Goal: Transaction & Acquisition: Register for event/course

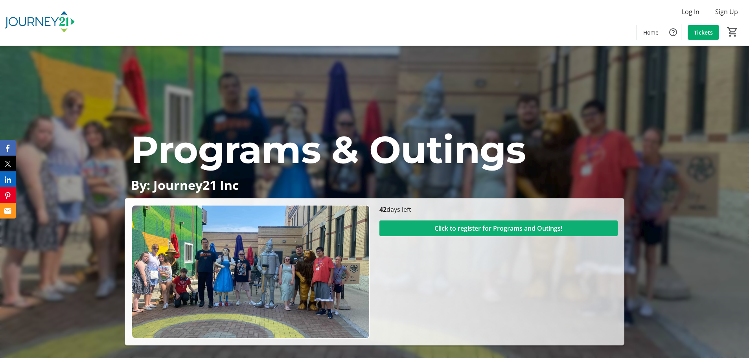
click at [481, 230] on span "Click to register for Programs and Outings!" at bounding box center [499, 228] width 128 height 9
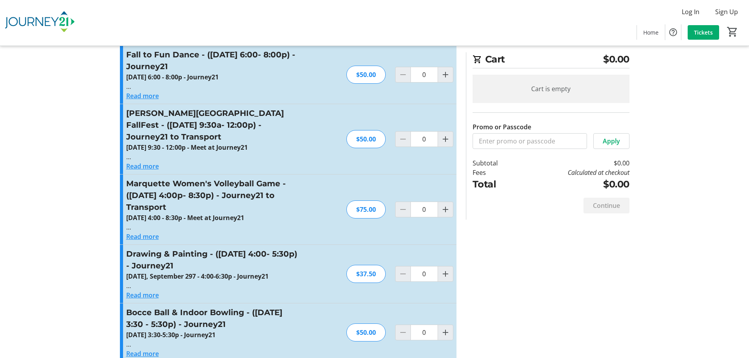
scroll to position [1819, 0]
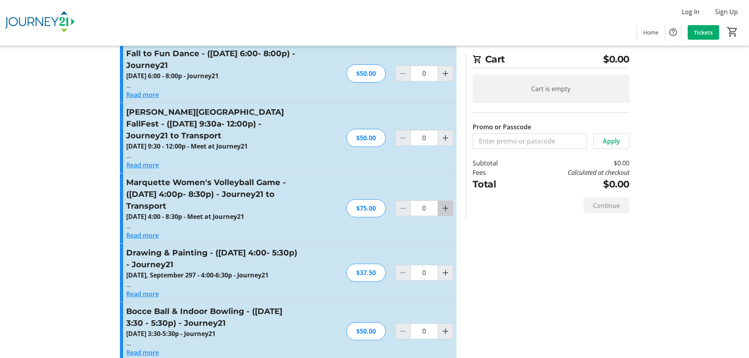
click at [448, 204] on mat-icon "Increment by one" at bounding box center [445, 208] width 9 height 9
type input "1"
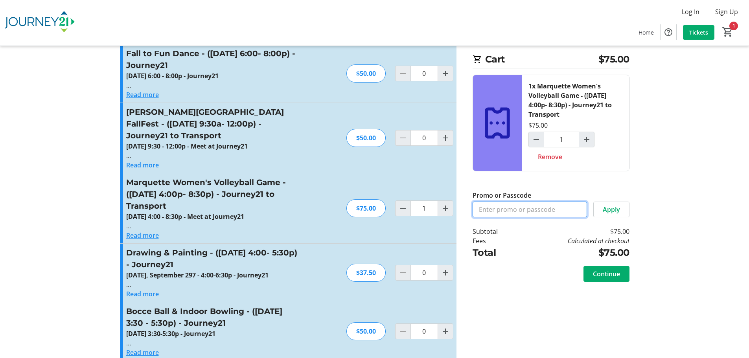
click at [519, 211] on input "Promo or Passcode" at bounding box center [530, 210] width 114 height 16
click at [540, 213] on input "Promo or Passcode" at bounding box center [530, 210] width 114 height 16
type input "CCI"
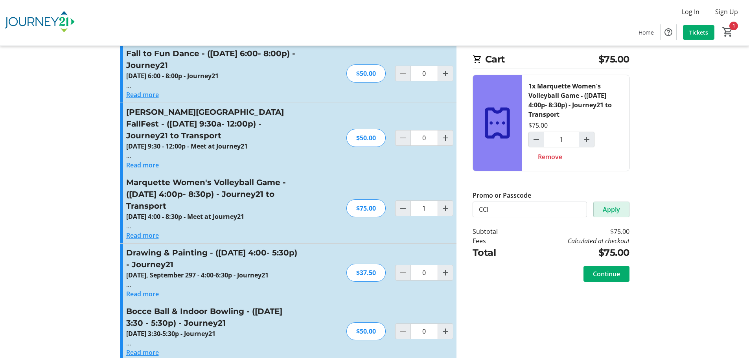
click at [613, 206] on span "Apply" at bounding box center [611, 209] width 17 height 9
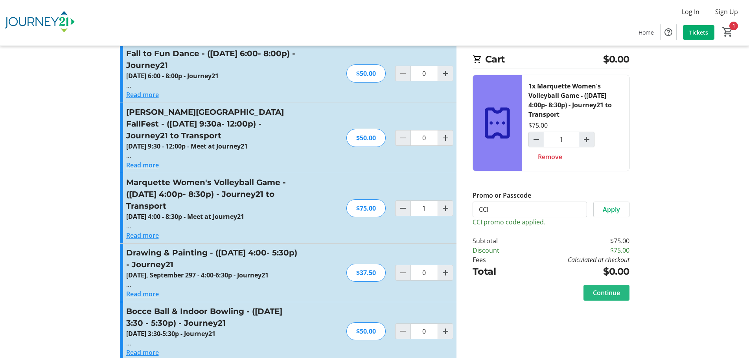
click at [611, 292] on span "Continue" at bounding box center [606, 292] width 27 height 9
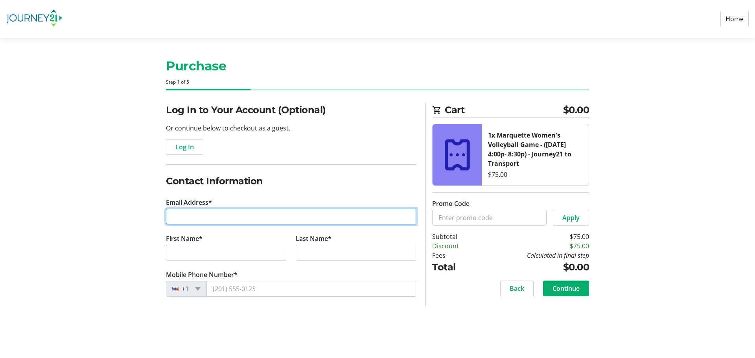
click at [214, 216] on input "Email Address*" at bounding box center [291, 217] width 250 height 16
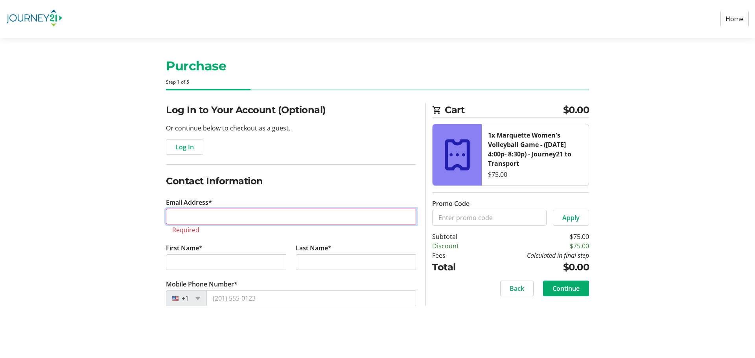
click at [240, 212] on input "Email Address*" at bounding box center [291, 217] width 250 height 16
paste input "[EMAIL_ADDRESS][DOMAIN_NAME]"
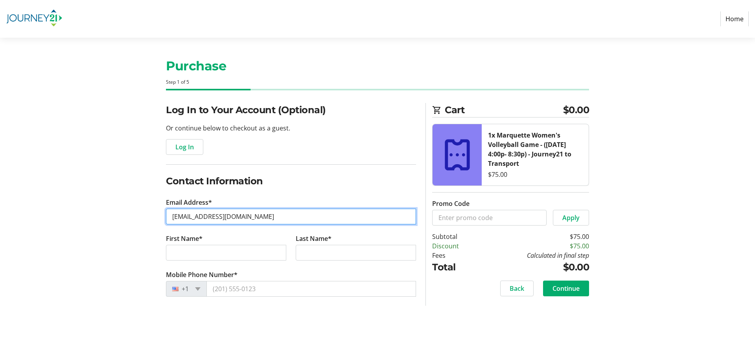
type input "[EMAIL_ADDRESS][DOMAIN_NAME]"
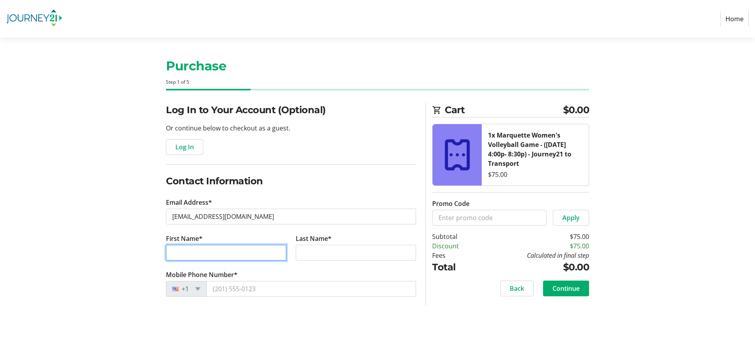
click at [255, 255] on input "First Name*" at bounding box center [226, 253] width 120 height 16
type input "[PERSON_NAME]"
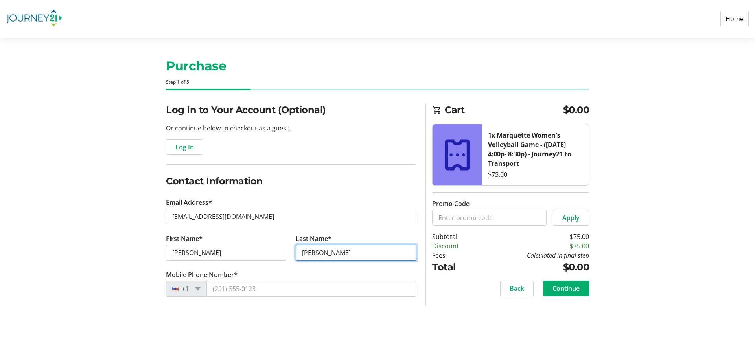
type input "[PERSON_NAME]"
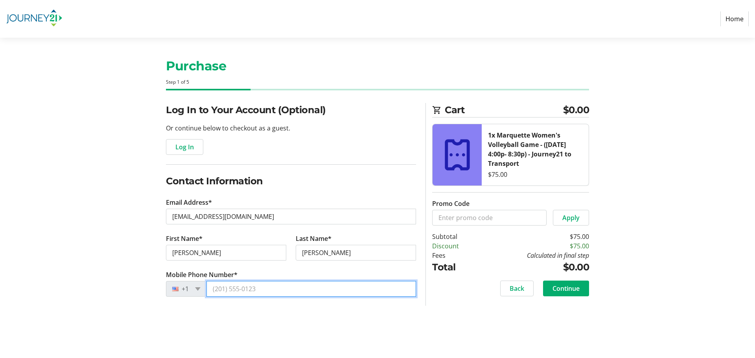
click at [262, 287] on input "Mobile Phone Number*" at bounding box center [311, 289] width 210 height 16
paste input "[PHONE_NUMBER]"
type input "[PHONE_NUMBER]"
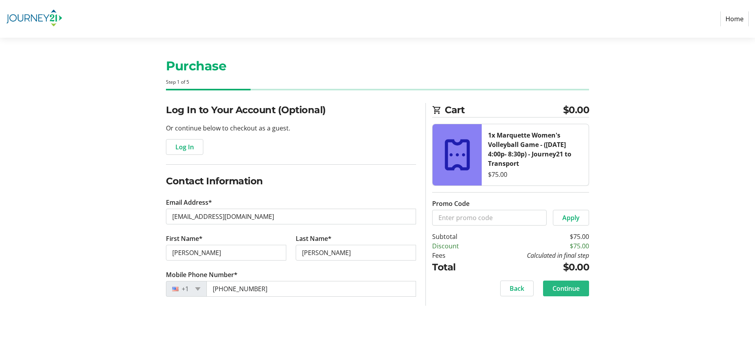
click at [557, 289] on span "Continue" at bounding box center [565, 288] width 27 height 9
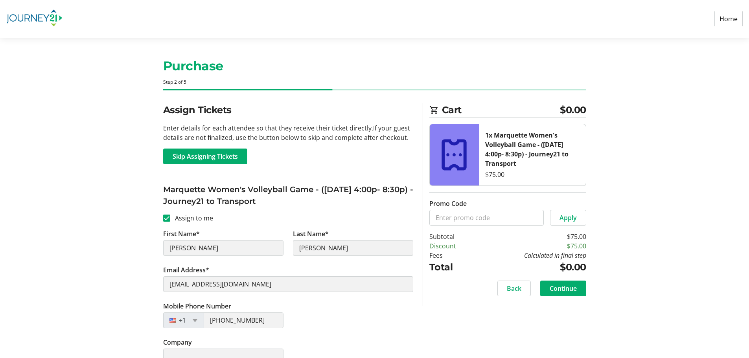
scroll to position [16, 0]
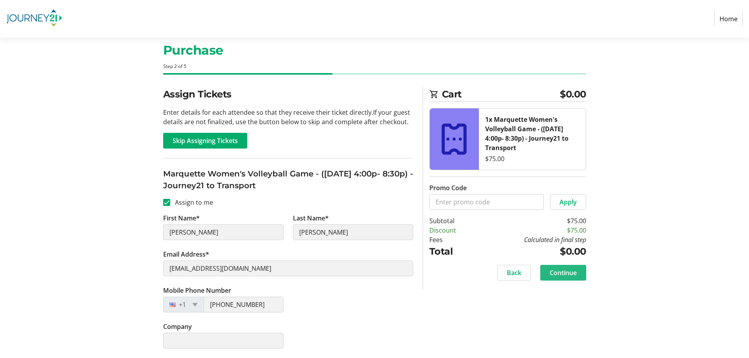
click at [565, 271] on span "Continue" at bounding box center [563, 272] width 27 height 9
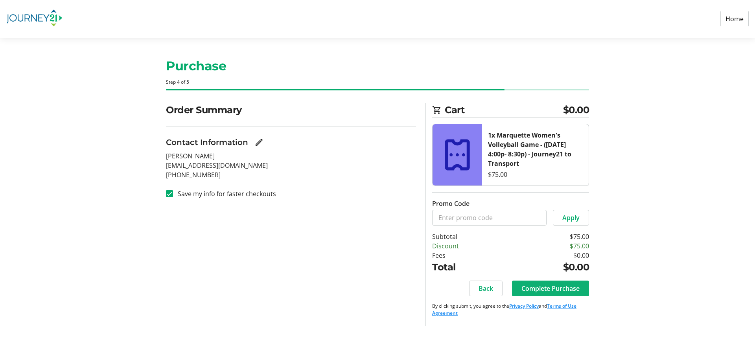
click at [547, 290] on span "Complete Purchase" at bounding box center [550, 288] width 58 height 9
